Goal: Check status: Check status

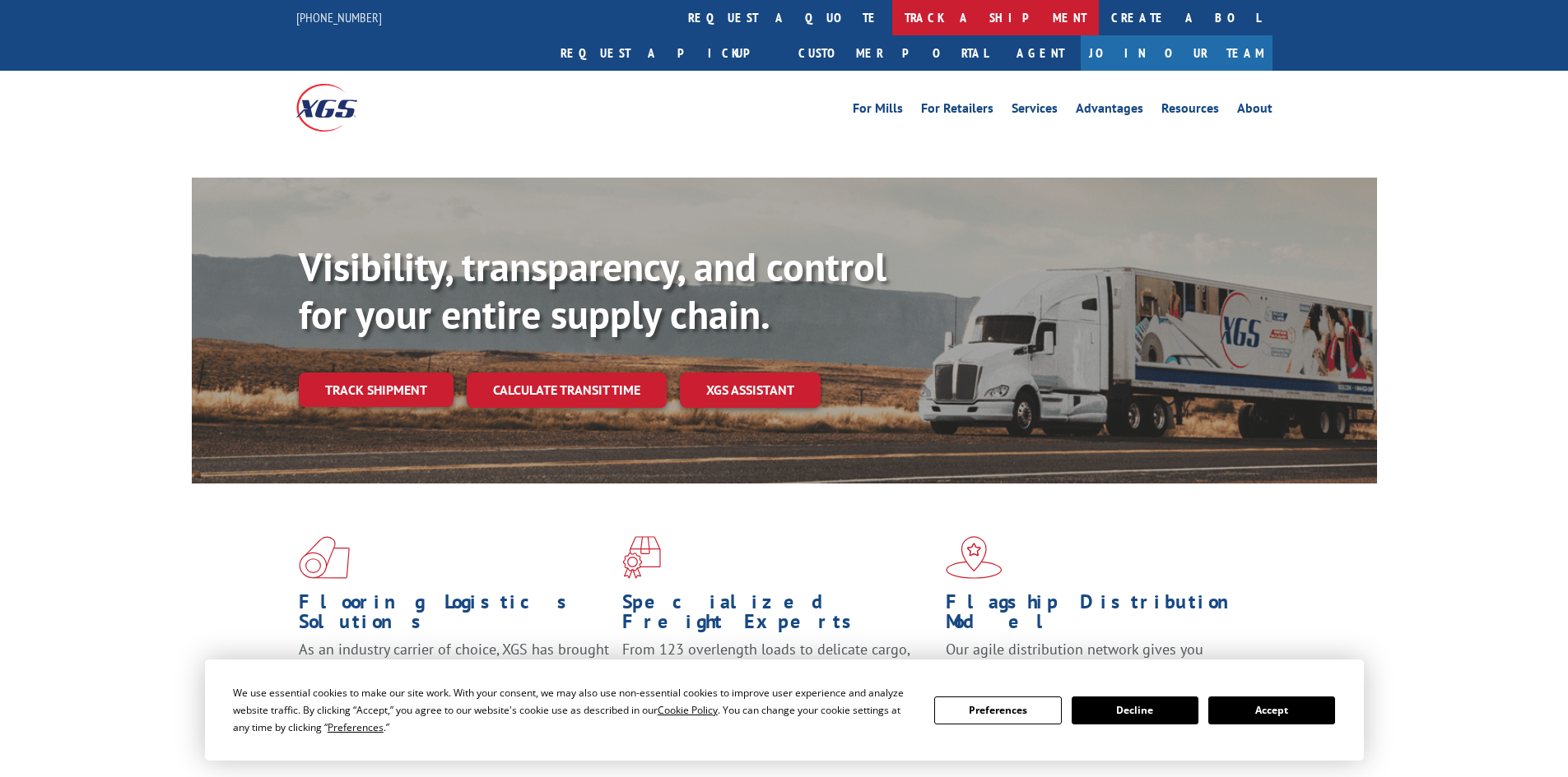
click at [892, 10] on link "track a shipment" at bounding box center [996, 18] width 207 height 35
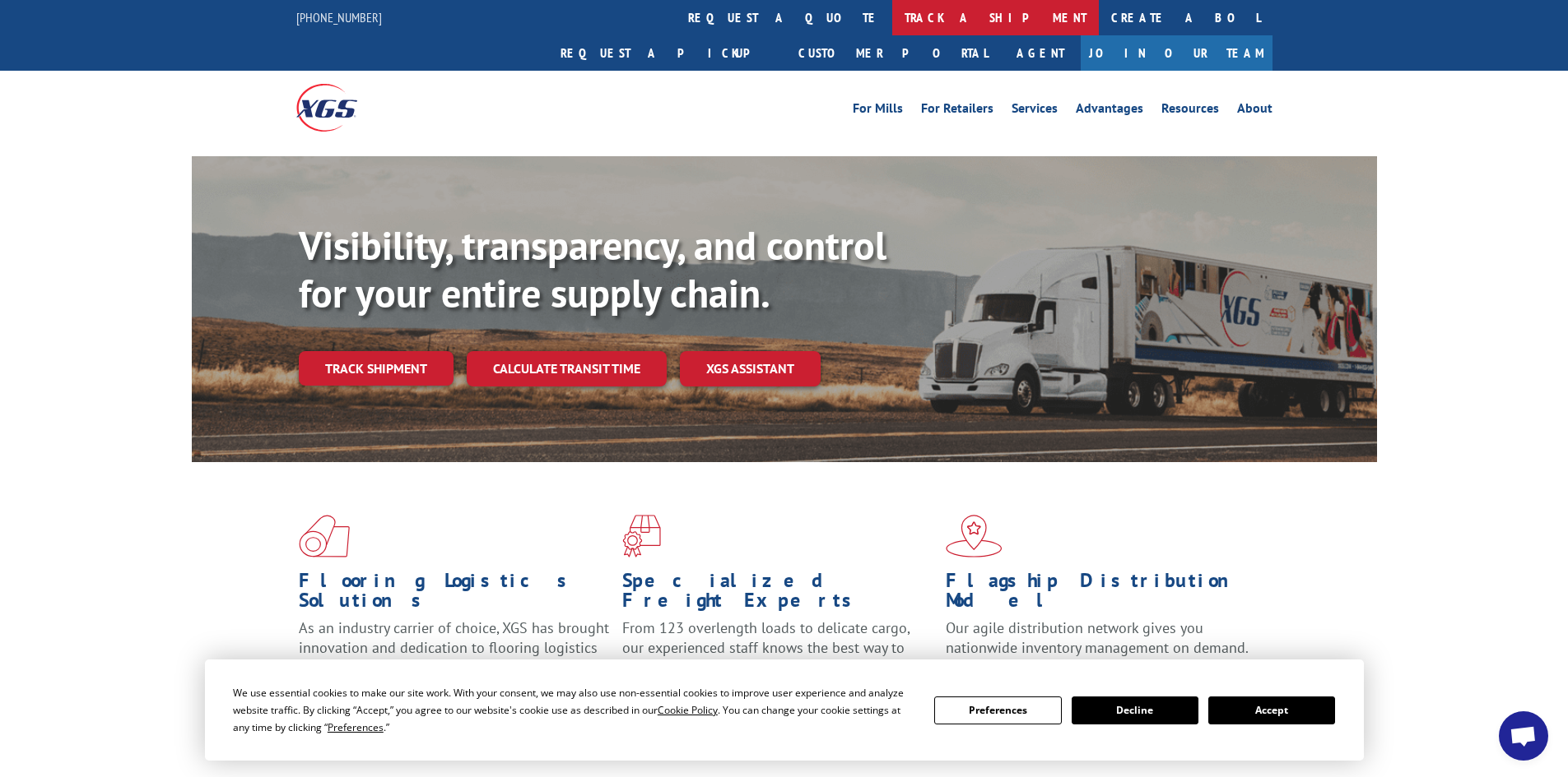
click at [892, 14] on link "track a shipment" at bounding box center [996, 18] width 207 height 35
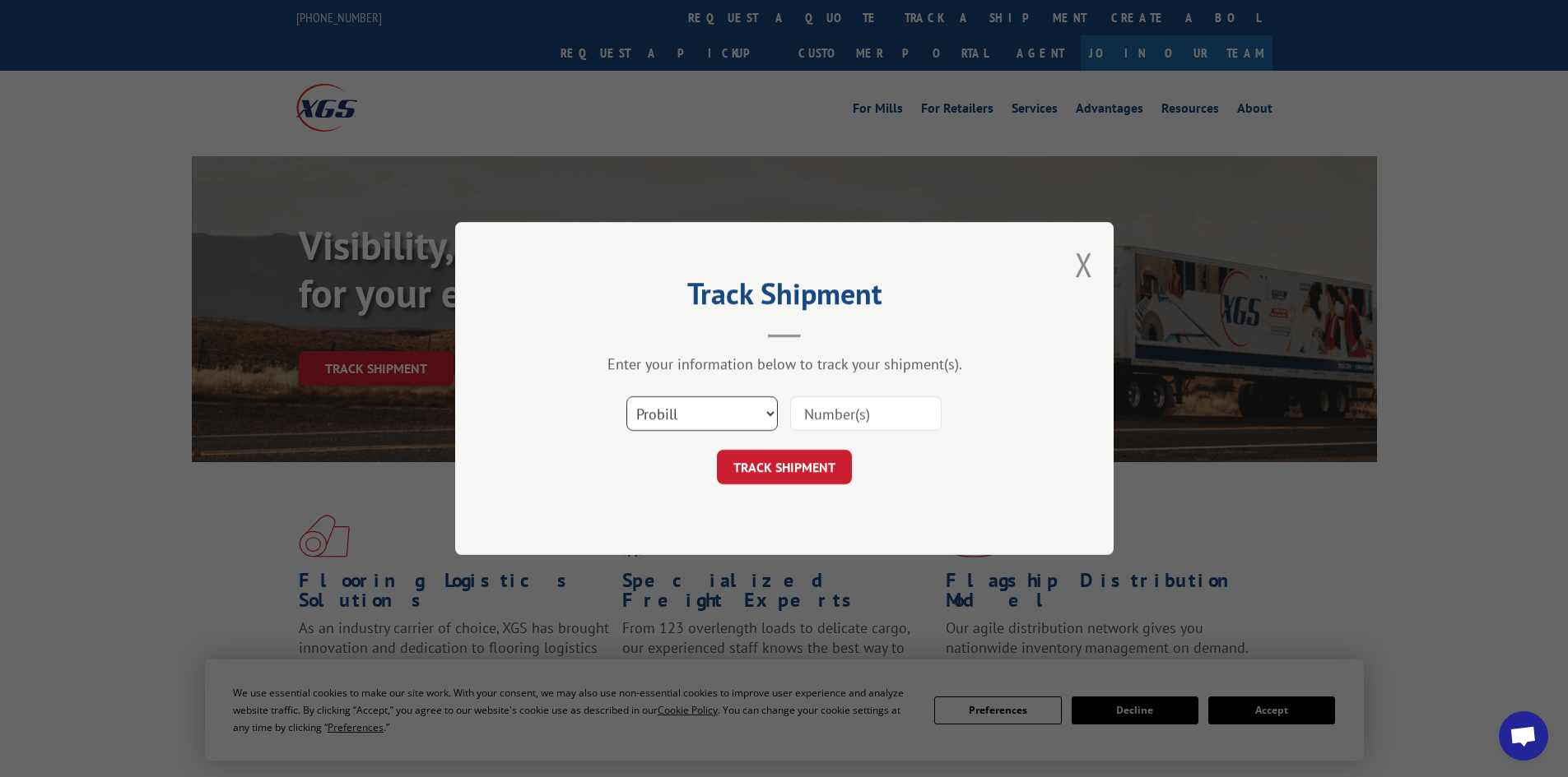
drag, startPoint x: 687, startPoint y: 404, endPoint x: 683, endPoint y: 413, distance: 9.8
click at [686, 405] on select "Select category... Probill BOL PO" at bounding box center [701, 413] width 151 height 34
select select "bol"
click at [626, 396] on select "Select category... Probill BOL PO" at bounding box center [701, 413] width 151 height 34
paste input "5320756"
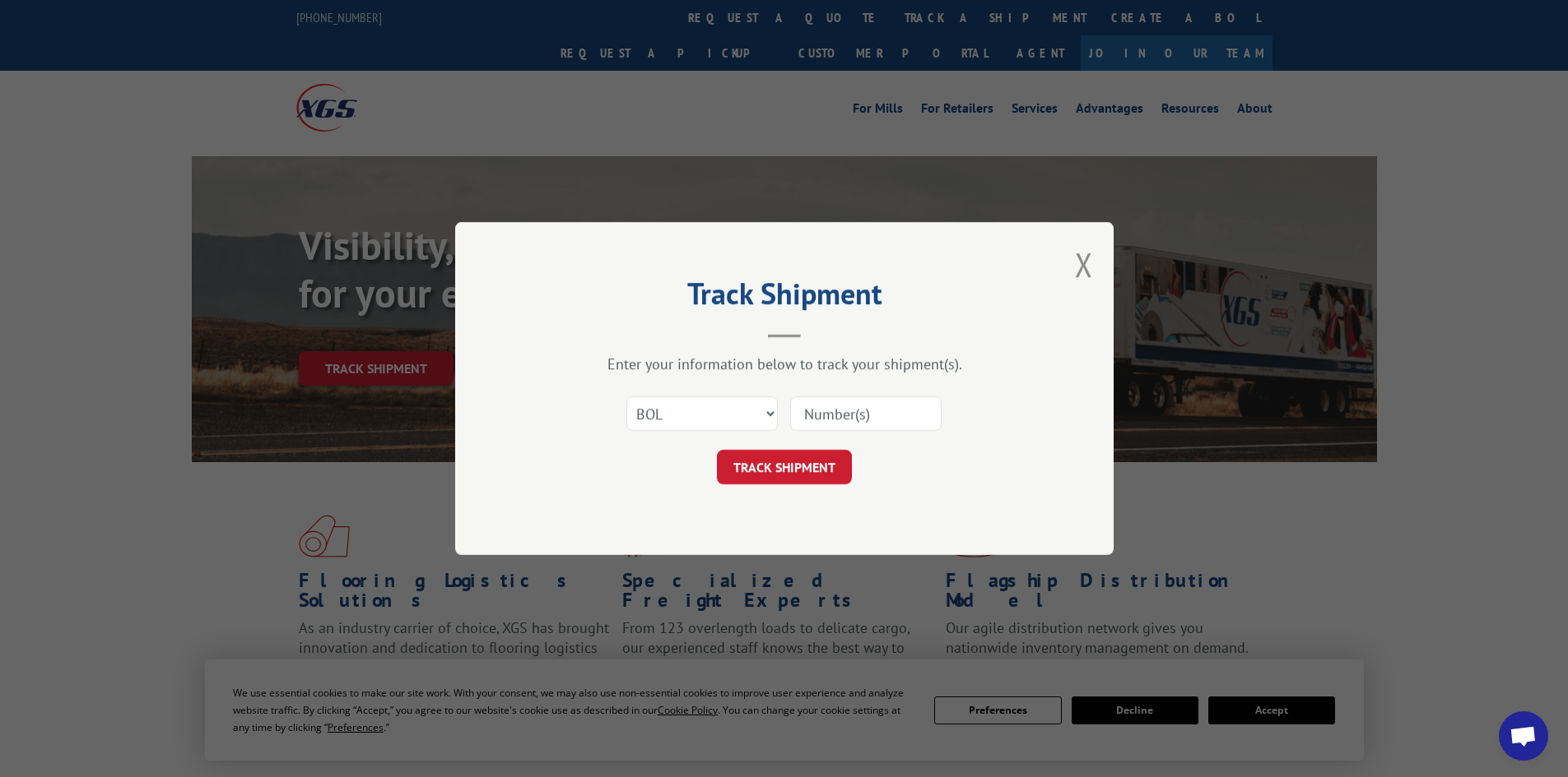
type input "5320756"
click at [809, 472] on button "TRACK SHIPMENT" at bounding box center [784, 467] width 135 height 34
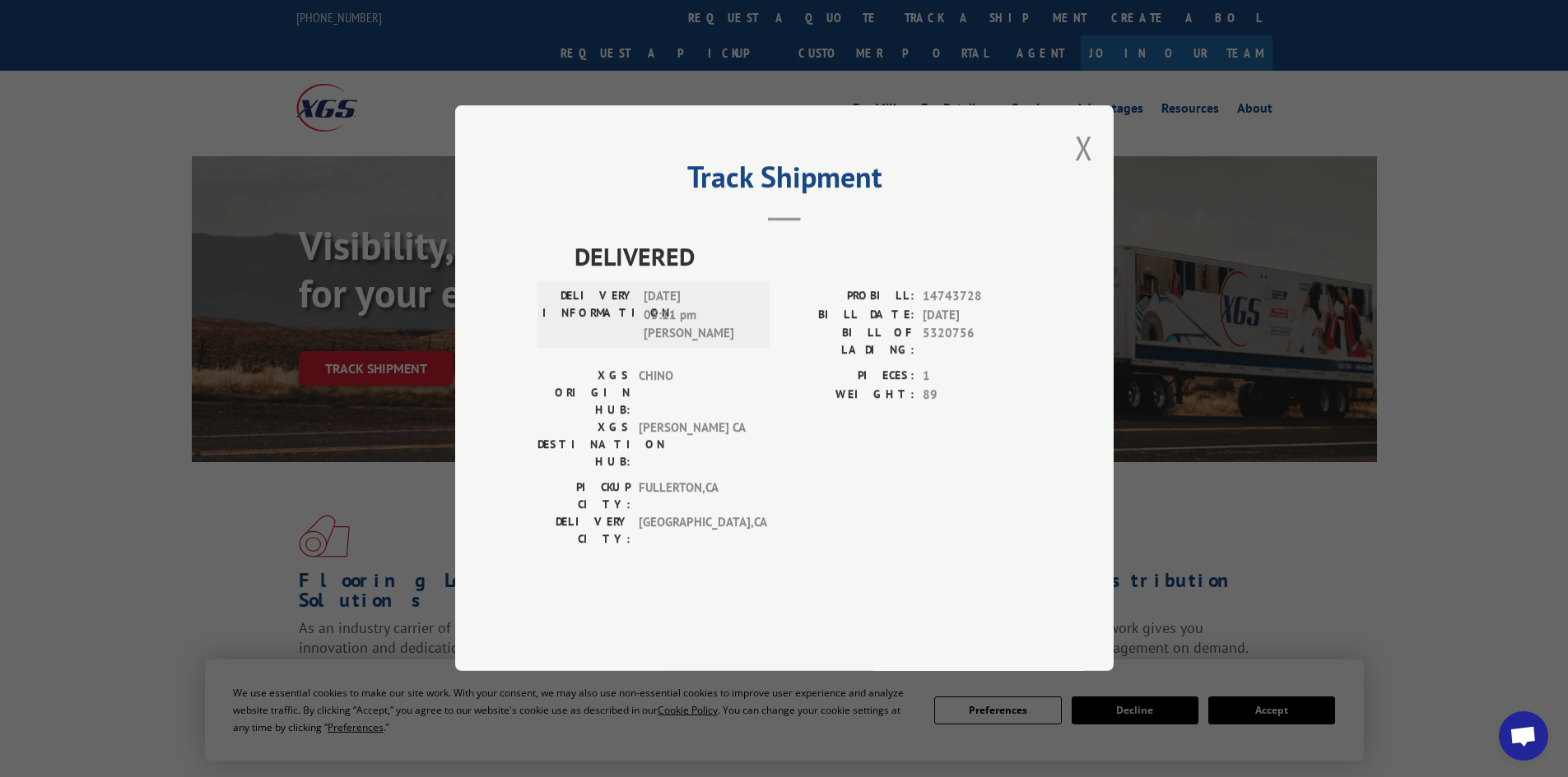
click at [1217, 506] on div "Track Shipment DELIVERED DELIVERY INFORMATION: [DATE] 05:11 pm [PERSON_NAME]: 1…" at bounding box center [784, 388] width 1568 height 777
click at [1082, 170] on button "Close modal" at bounding box center [1084, 147] width 19 height 44
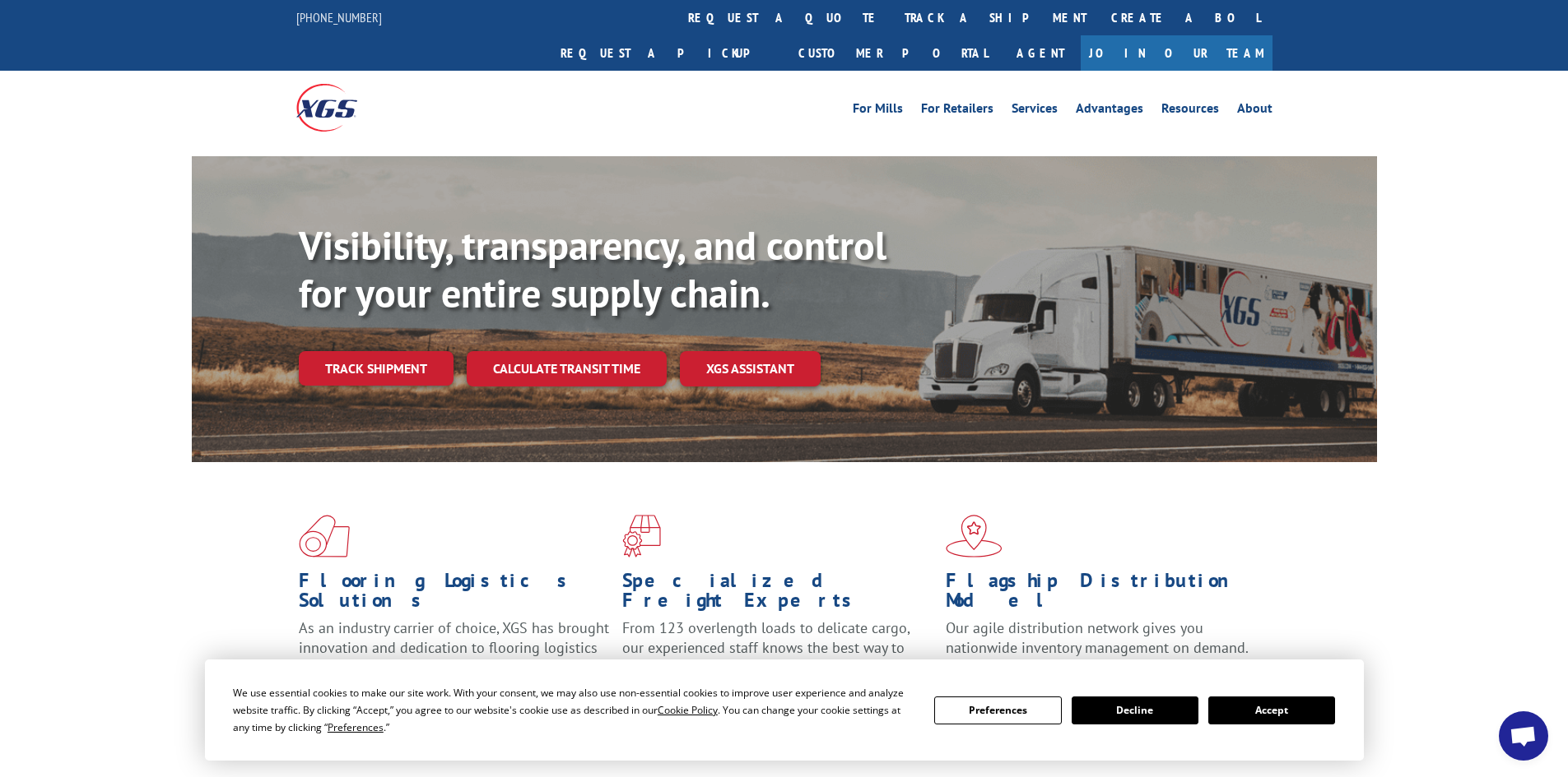
drag, startPoint x: 734, startPoint y: 8, endPoint x: 725, endPoint y: 75, distance: 67.6
click at [892, 8] on link "track a shipment" at bounding box center [996, 18] width 207 height 35
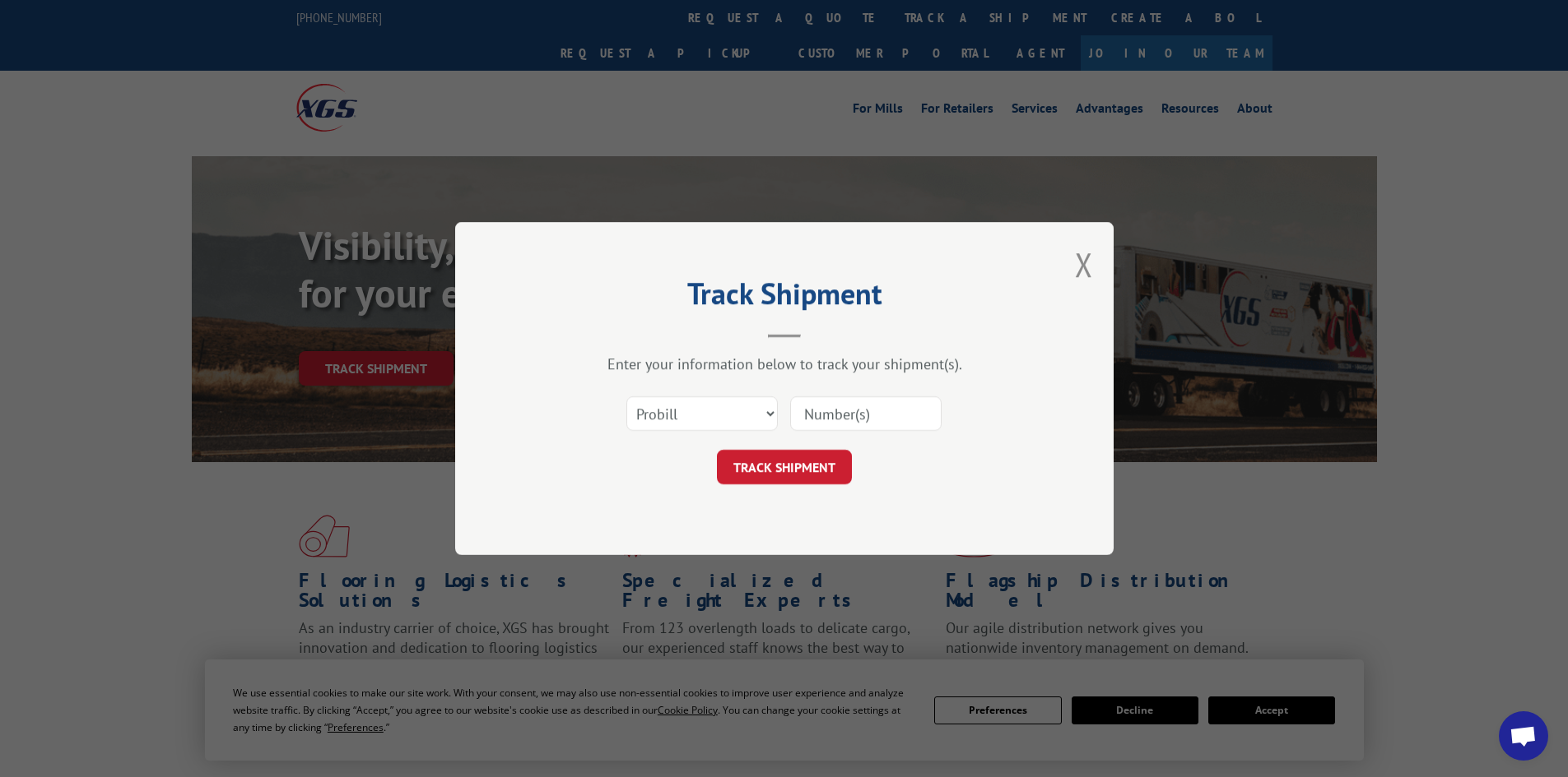
paste input "17518059"
type input "17518059"
click at [780, 464] on button "TRACK SHIPMENT" at bounding box center [784, 467] width 135 height 34
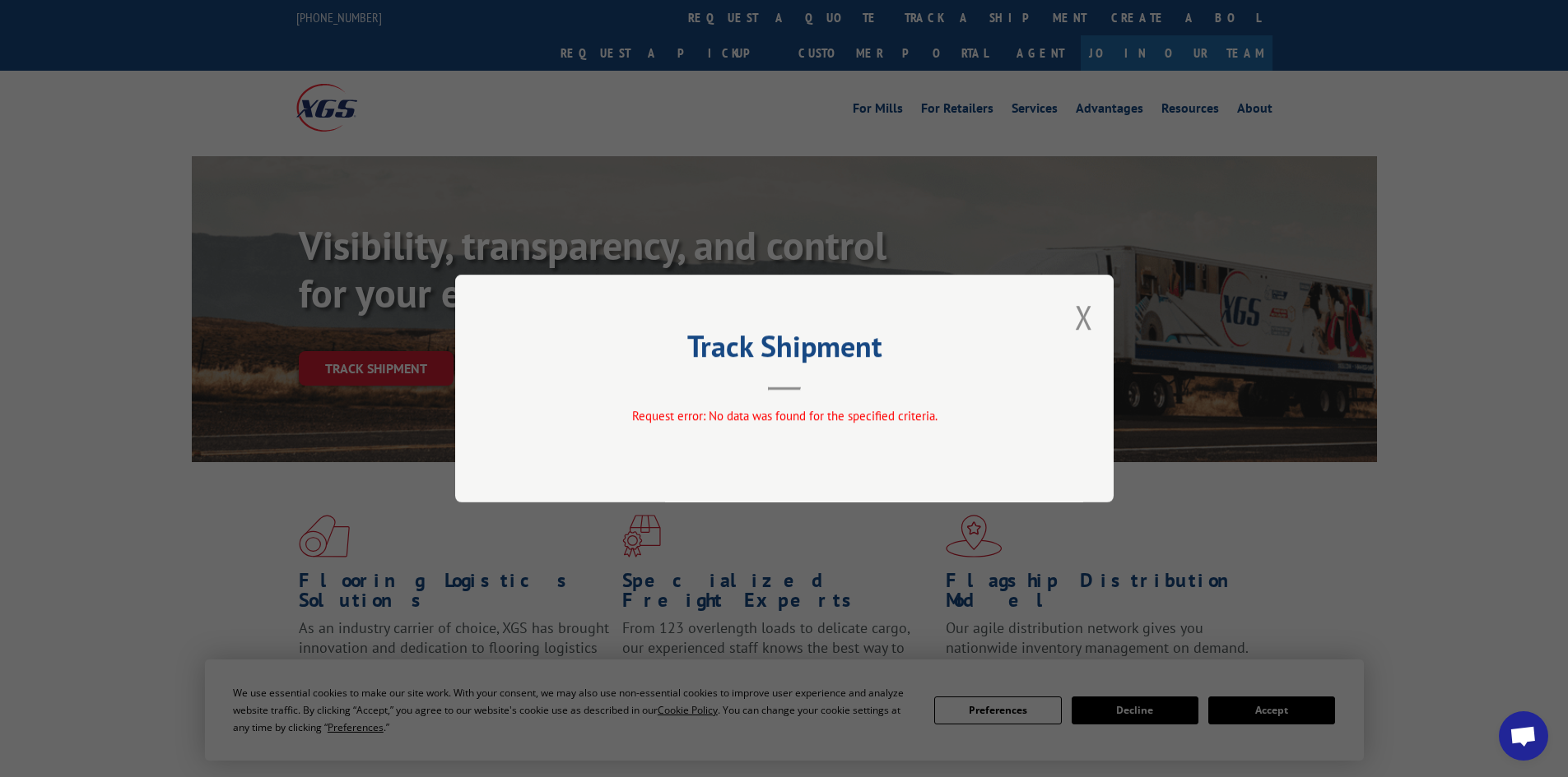
drag, startPoint x: 285, startPoint y: 266, endPoint x: 395, endPoint y: 33, distance: 257.7
click at [284, 263] on div "Track Shipment Request error: No data was found for the specified criteria." at bounding box center [784, 388] width 1568 height 777
click at [1084, 318] on button "Close modal" at bounding box center [1084, 317] width 19 height 44
